Goal: Transaction & Acquisition: Register for event/course

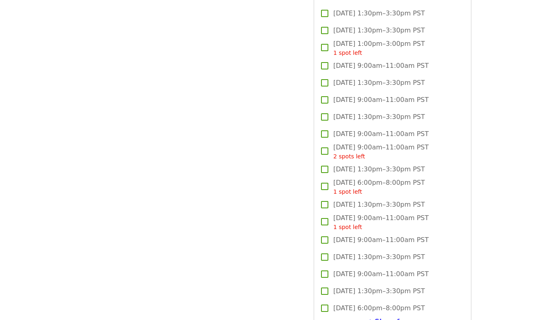
scroll to position [1803, 0]
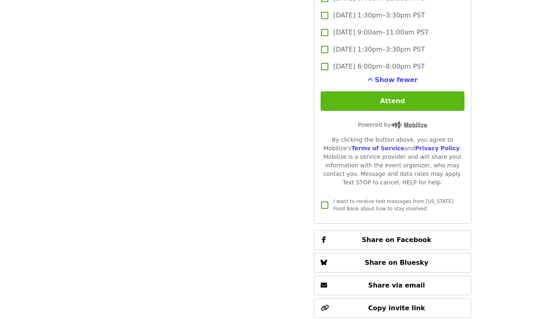
click at [347, 103] on button "Attend" at bounding box center [393, 101] width 144 height 20
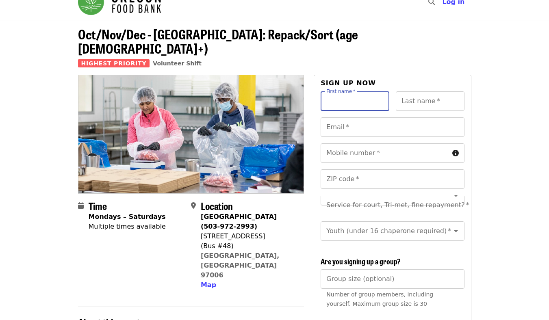
scroll to position [5, 0]
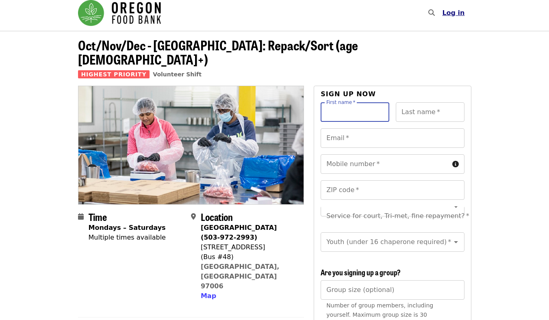
click at [454, 15] on span "Log in" at bounding box center [453, 13] width 22 height 8
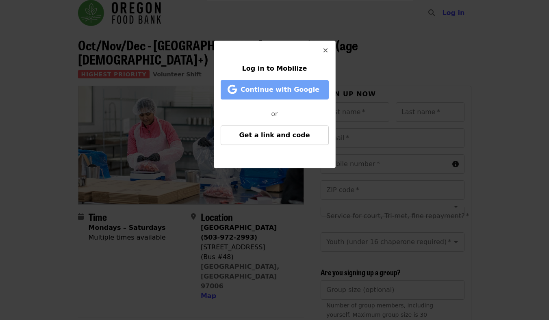
click at [271, 91] on span "Continue with Google" at bounding box center [280, 90] width 79 height 8
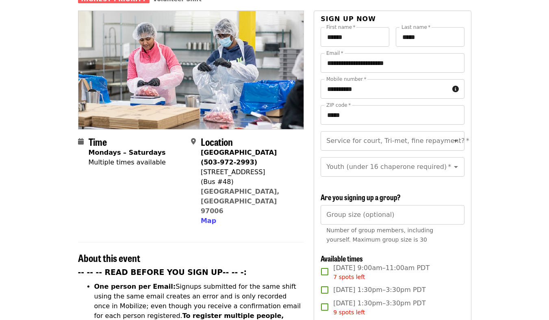
scroll to position [81, 0]
click at [404, 133] on input "Service for court, Tri-met, fine repayment?   *" at bounding box center [382, 140] width 111 height 15
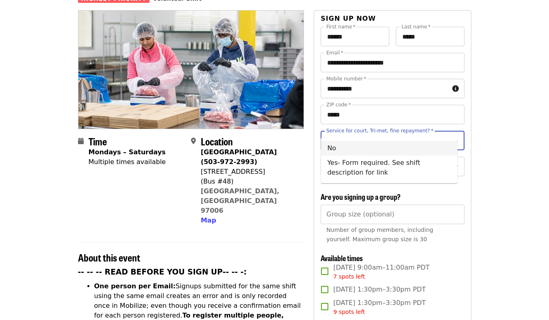
click at [406, 150] on li "No" at bounding box center [389, 148] width 137 height 15
type input "**"
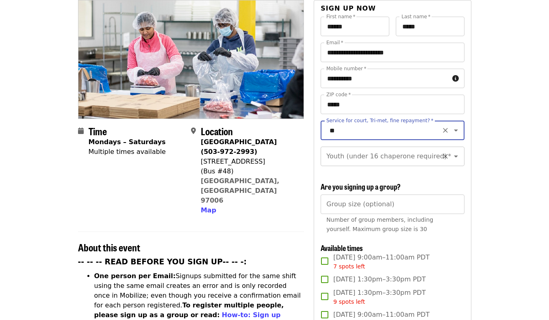
click at [451, 152] on icon "Open" at bounding box center [456, 157] width 10 height 10
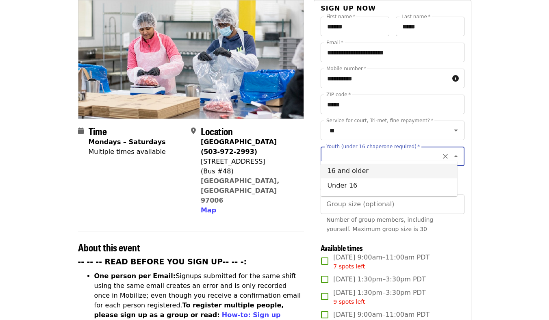
click at [369, 172] on li "16 and older" at bounding box center [389, 171] width 137 height 15
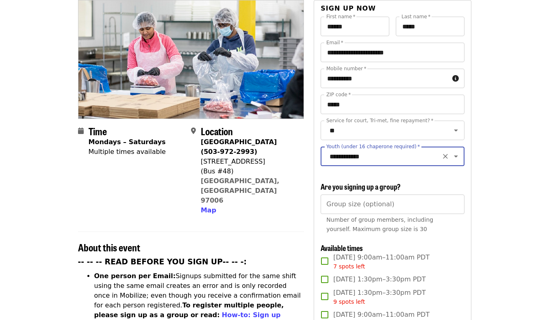
type input "**********"
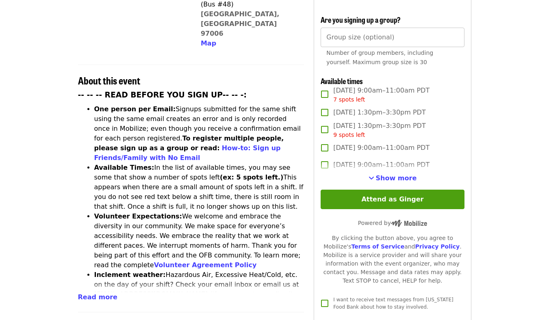
scroll to position [259, 0]
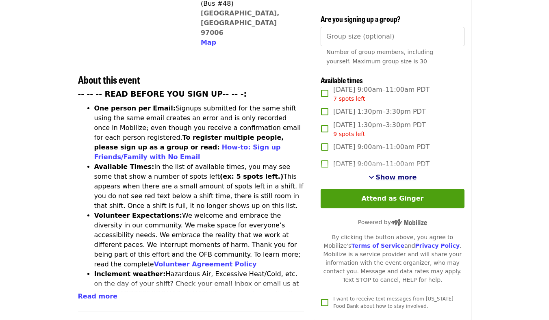
click at [384, 174] on span "Show more" at bounding box center [396, 178] width 41 height 8
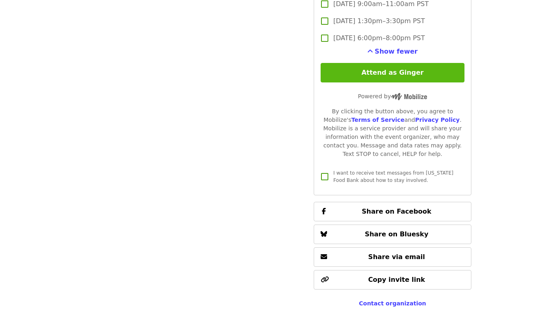
scroll to position [1835, 0]
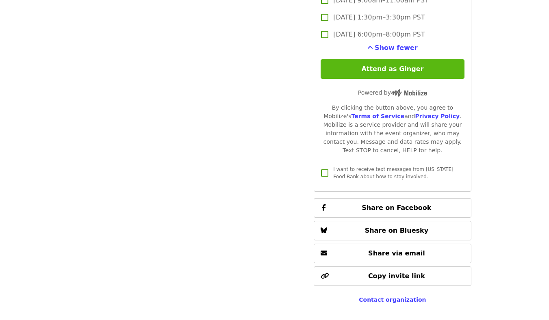
click at [442, 65] on button "Attend as Ginger" at bounding box center [393, 69] width 144 height 20
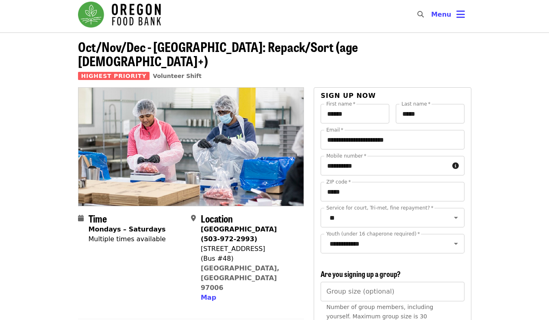
scroll to position [0, 0]
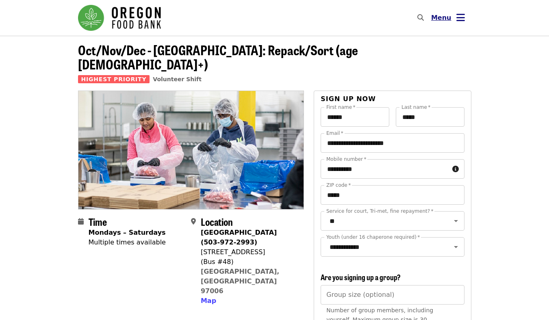
click at [461, 16] on icon "bars icon" at bounding box center [461, 18] width 9 height 12
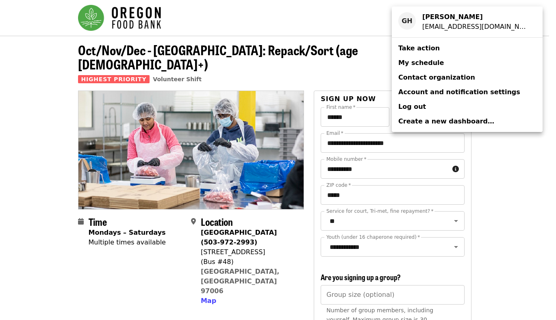
click at [169, 50] on div "Account menu" at bounding box center [278, 160] width 556 height 320
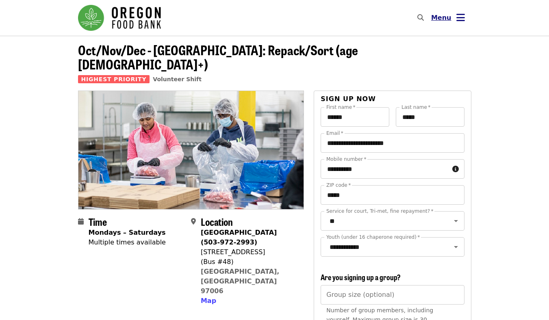
click at [457, 15] on icon "bars icon" at bounding box center [461, 18] width 9 height 12
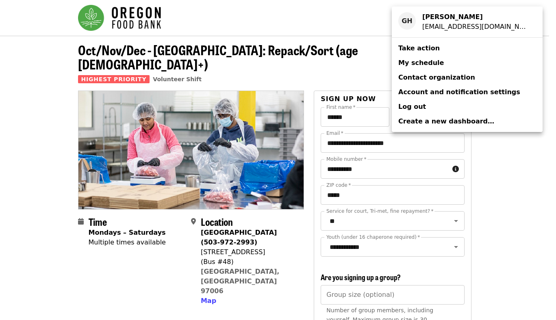
click at [542, 131] on div "Account menu" at bounding box center [278, 160] width 556 height 320
